Goal: Task Accomplishment & Management: Use online tool/utility

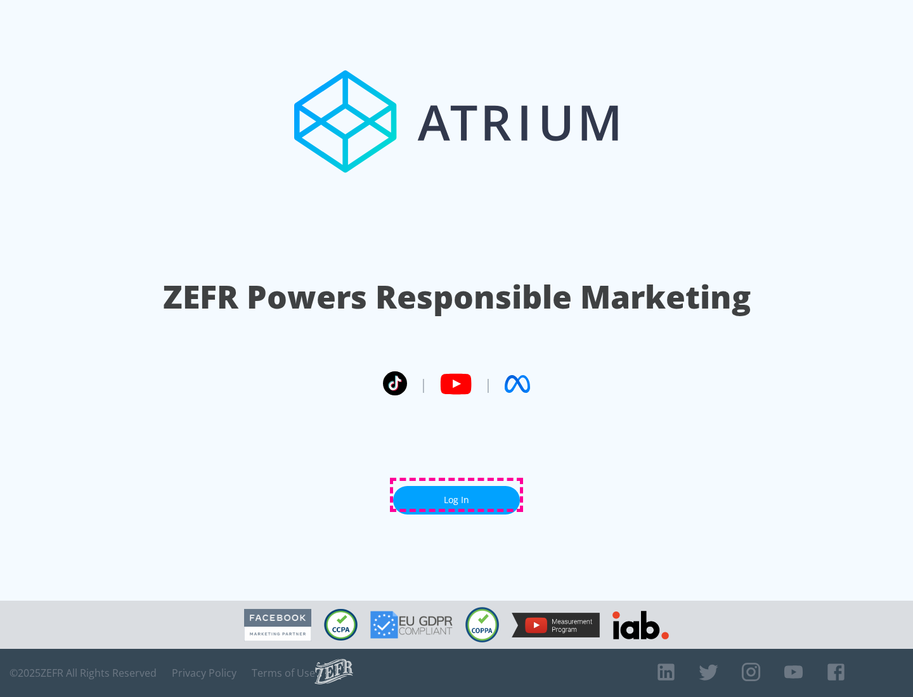
click at [457, 495] on link "Log In" at bounding box center [456, 500] width 127 height 29
